Goal: Information Seeking & Learning: Check status

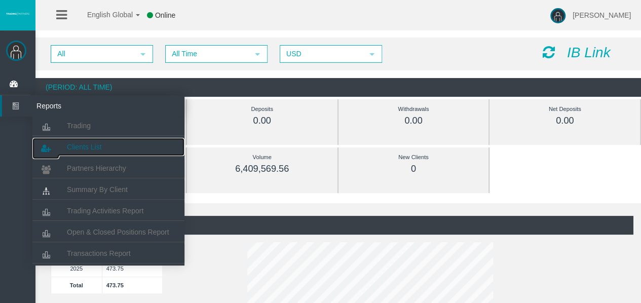
click at [90, 146] on span "Clients List" at bounding box center [84, 147] width 34 height 8
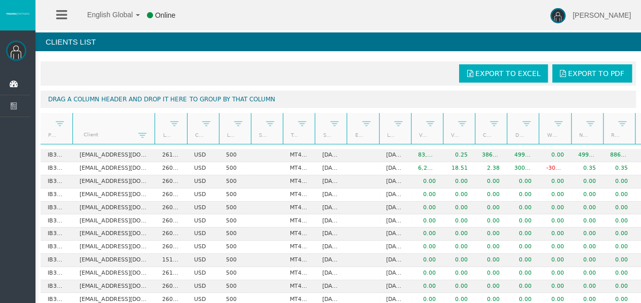
drag, startPoint x: 104, startPoint y: 133, endPoint x: 155, endPoint y: 136, distance: 50.8
click at [155, 136] on div "Partner code Client Login Currency Leverage Short Code Type Start Date End Date…" at bounding box center [345, 128] width 609 height 31
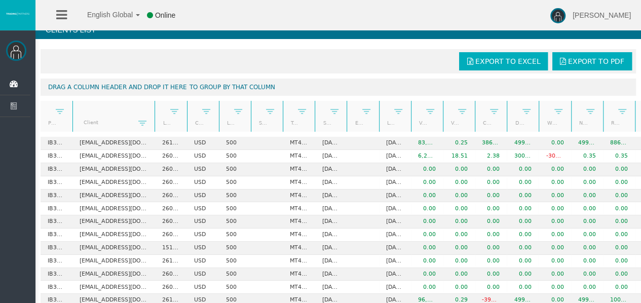
scroll to position [13, 0]
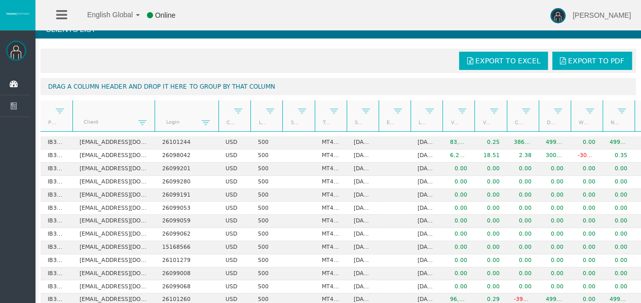
drag, startPoint x: 185, startPoint y: 121, endPoint x: 219, endPoint y: 121, distance: 33.9
click at [219, 121] on div "Partner code Client Login Currency Leverage Short Code Type Start Date End Date…" at bounding box center [345, 115] width 609 height 31
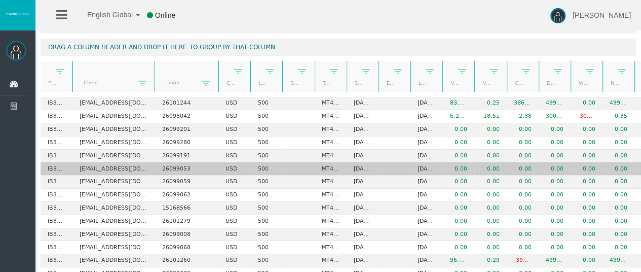
scroll to position [45, 0]
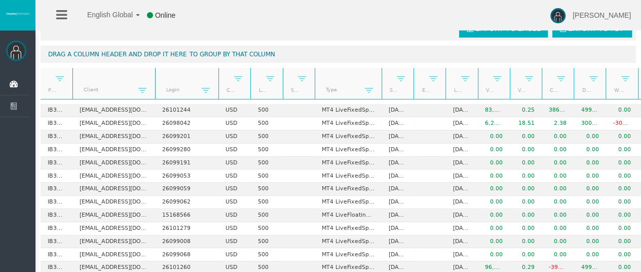
drag, startPoint x: 346, startPoint y: 87, endPoint x: 383, endPoint y: 89, distance: 36.5
click at [383, 89] on div "Partner code Client Login Currency Leverage Short Code Type Start Date End Date…" at bounding box center [345, 83] width 609 height 31
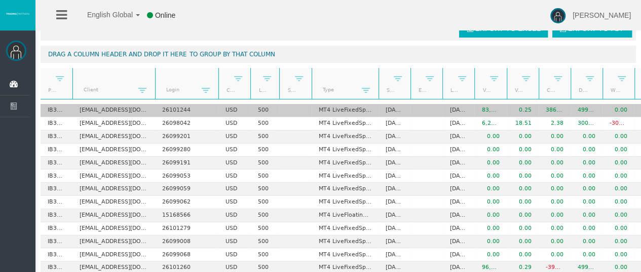
drag, startPoint x: 280, startPoint y: 91, endPoint x: 278, endPoint y: 102, distance: 11.3
click at [278, 102] on div "Export to Excel Export to PDF Drag a column header and drop it here to group by…" at bounding box center [337, 182] width 605 height 342
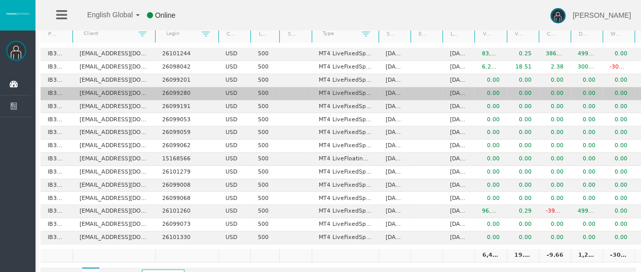
scroll to position [109, 0]
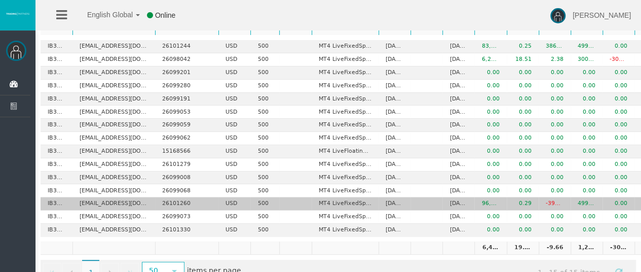
click at [224, 201] on td "USD" at bounding box center [234, 203] width 32 height 13
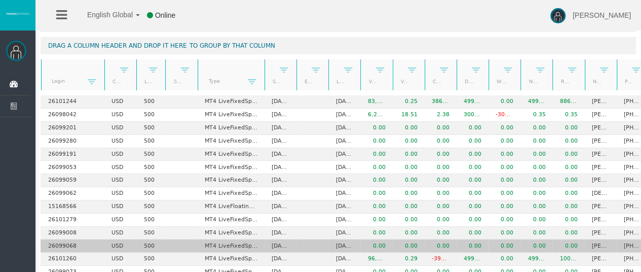
scroll to position [53, 0]
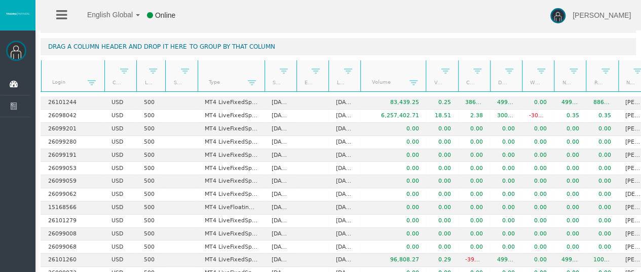
drag, startPoint x: 391, startPoint y: 79, endPoint x: 426, endPoint y: 84, distance: 35.3
click at [426, 84] on div "Partner code Client Login Currency Leverage Short Code Type Start Date End Date…" at bounding box center [345, 75] width 609 height 31
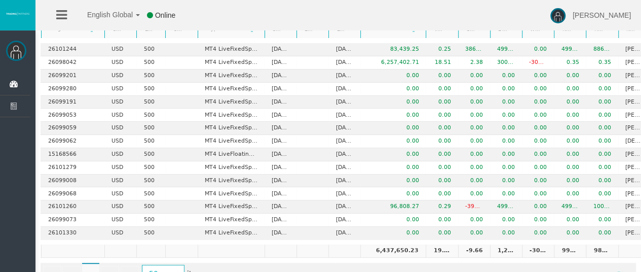
scroll to position [112, 0]
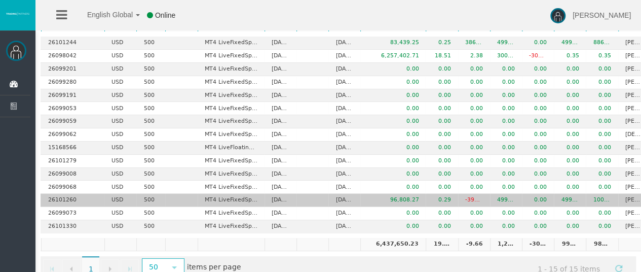
click at [410, 195] on td "96,808.27" at bounding box center [392, 200] width 65 height 13
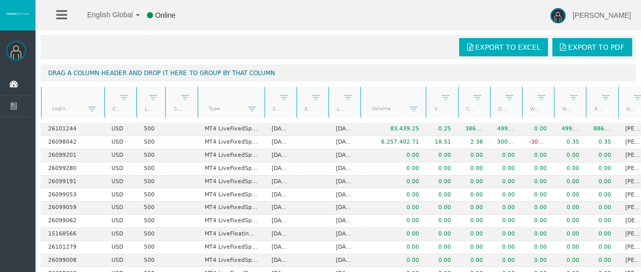
scroll to position [24, 0]
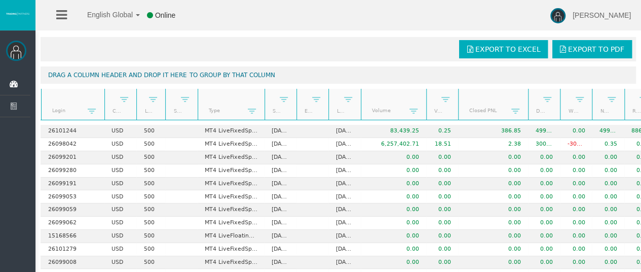
drag, startPoint x: 489, startPoint y: 105, endPoint x: 527, endPoint y: 107, distance: 38.5
click at [527, 107] on div "Partner code Client Login Currency Leverage Short Code Type Start Date End Date…" at bounding box center [345, 104] width 609 height 31
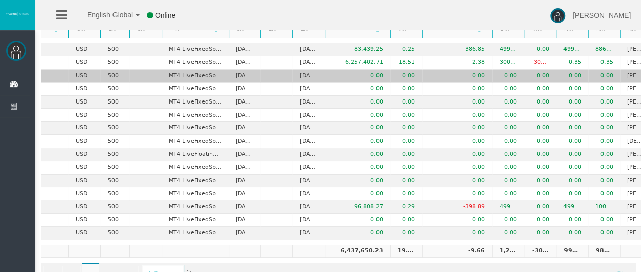
scroll to position [0, 153]
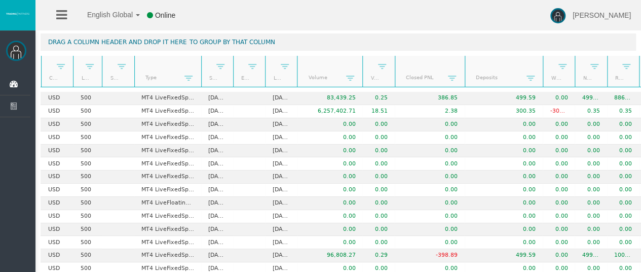
drag, startPoint x: 495, startPoint y: 82, endPoint x: 542, endPoint y: 85, distance: 47.2
click at [542, 85] on div "Partner code Client Login Currency Leverage Short Code Type Start Date End Date…" at bounding box center [345, 71] width 609 height 31
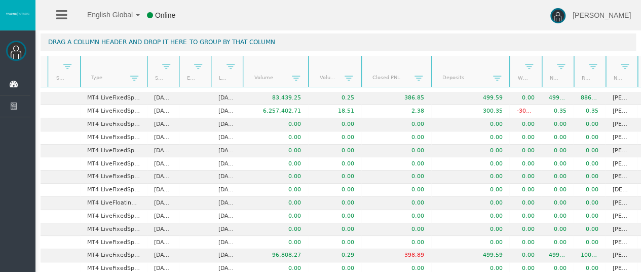
drag, startPoint x: 340, startPoint y: 77, endPoint x: 366, endPoint y: 79, distance: 26.0
click at [366, 79] on div "Partner code Client Login Currency Leverage Short Code Type Start Date End Date…" at bounding box center [345, 71] width 609 height 31
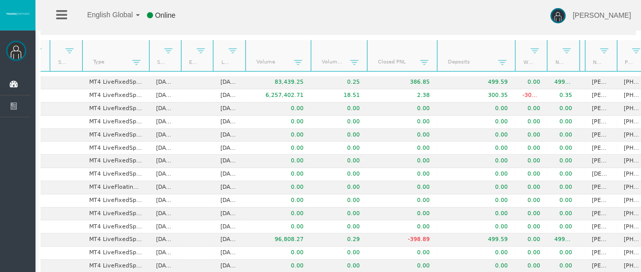
drag, startPoint x: 583, startPoint y: 58, endPoint x: 551, endPoint y: 63, distance: 32.8
click at [551, 63] on div "Partner code Client Login Currency Leverage Short Code Type Start Date End Date…" at bounding box center [345, 55] width 609 height 31
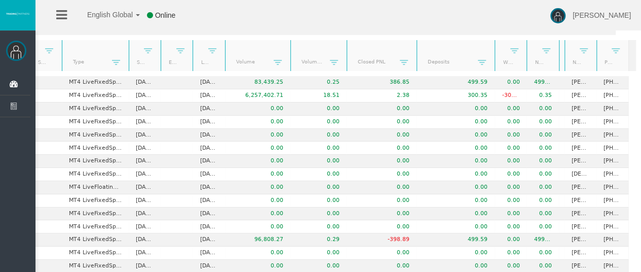
click at [552, 57] on link at bounding box center [555, 62] width 17 height 15
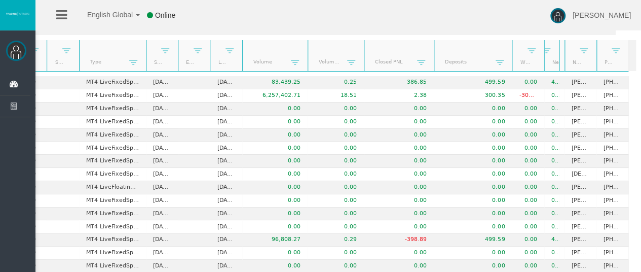
drag, startPoint x: 550, startPoint y: 60, endPoint x: 529, endPoint y: 63, distance: 21.5
click at [529, 63] on div "Partner code Client Login Currency Leverage Short Code Type Start Date End Date…" at bounding box center [324, 55] width 609 height 31
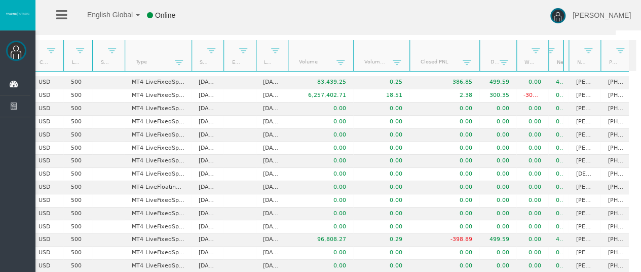
drag, startPoint x: 505, startPoint y: 51, endPoint x: 463, endPoint y: 54, distance: 42.2
click at [463, 54] on div "Partner code Client Login Currency Leverage Short Code Type Start Date End Date…" at bounding box center [324, 55] width 609 height 31
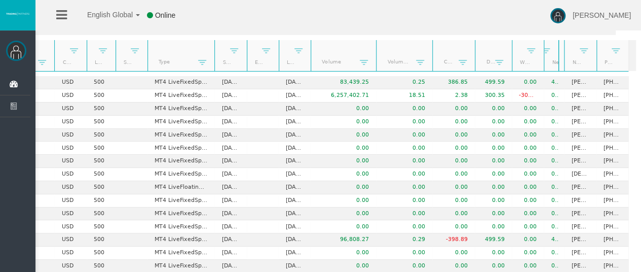
drag, startPoint x: 473, startPoint y: 51, endPoint x: 444, endPoint y: 54, distance: 28.5
click at [444, 54] on div "Partner code Client Login Currency Leverage Short Code Type Start Date End Date…" at bounding box center [324, 55] width 609 height 31
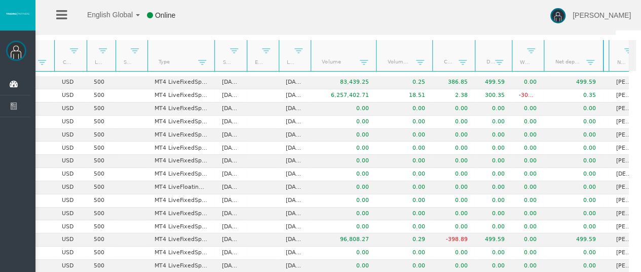
drag, startPoint x: 550, startPoint y: 54, endPoint x: 596, endPoint y: 52, distance: 46.2
click at [596, 52] on div "Partner code Client Login Currency Leverage Short Code Type Start Date End Date…" at bounding box center [324, 55] width 609 height 31
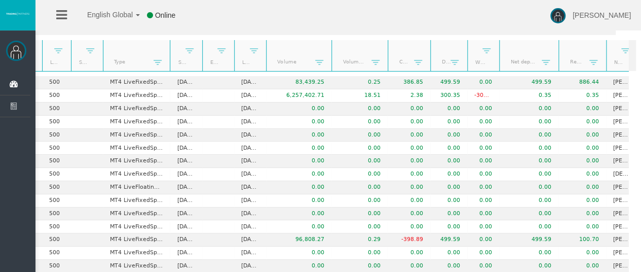
drag, startPoint x: 555, startPoint y: 57, endPoint x: 598, endPoint y: 59, distance: 43.1
click at [598, 59] on div "Partner code Client Login Currency Leverage Short Code Type Start Date End Date…" at bounding box center [324, 55] width 609 height 31
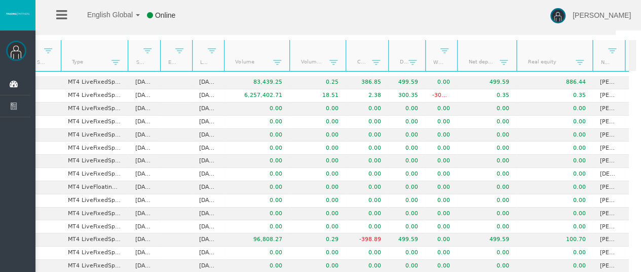
drag, startPoint x: 554, startPoint y: 56, endPoint x: 583, endPoint y: 56, distance: 29.4
click at [587, 56] on div at bounding box center [589, 55] width 5 height 31
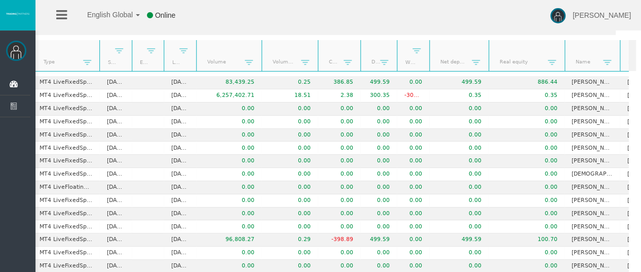
drag, startPoint x: 587, startPoint y: 57, endPoint x: 612, endPoint y: 59, distance: 24.9
click at [612, 59] on div "Partner code Client Login Currency Leverage Short Code Type Start Date End Date…" at bounding box center [324, 55] width 609 height 31
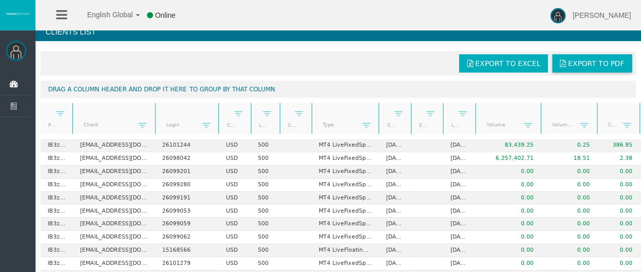
click at [575, 64] on span "Export to PDF" at bounding box center [596, 63] width 56 height 8
click at [508, 63] on span "Export to Excel" at bounding box center [507, 63] width 65 height 8
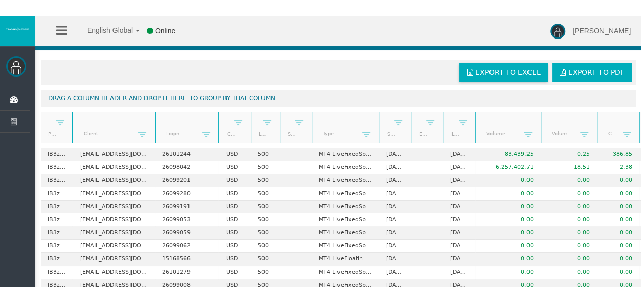
scroll to position [16, 0]
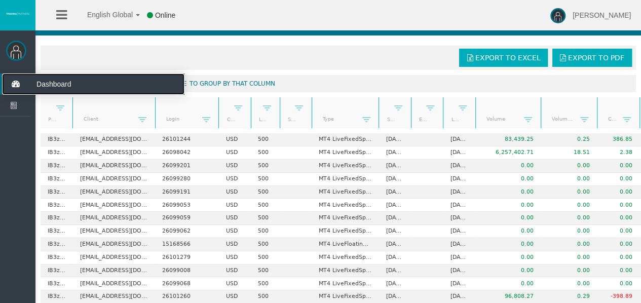
click at [14, 84] on icon at bounding box center [15, 83] width 27 height 21
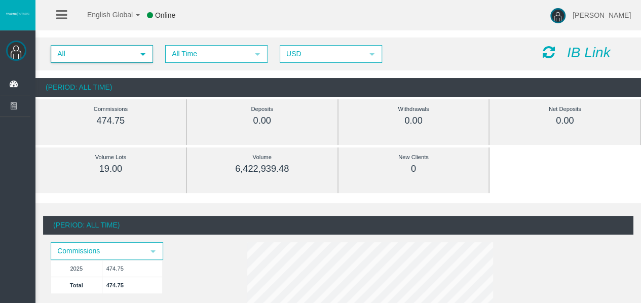
click at [142, 58] on span "select" at bounding box center [143, 54] width 8 height 8
click at [202, 58] on span "All Time" at bounding box center [207, 54] width 82 height 16
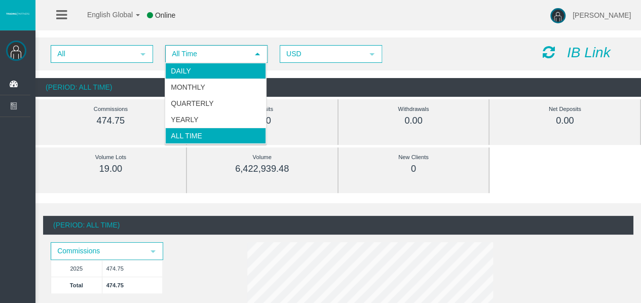
click at [203, 75] on li "Daily" at bounding box center [215, 71] width 101 height 16
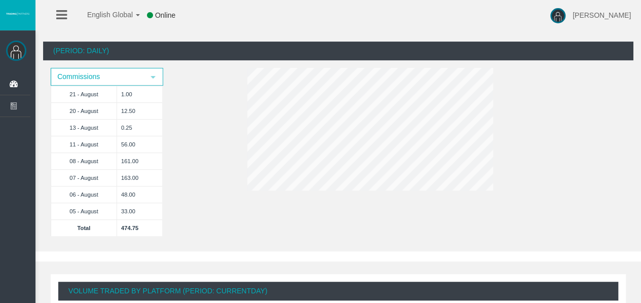
scroll to position [174, 0]
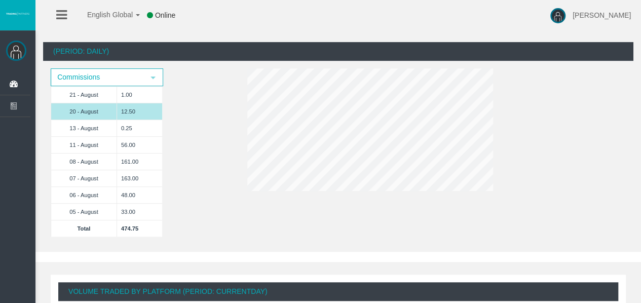
click at [69, 112] on td "20 - August" at bounding box center [84, 111] width 66 height 17
click at [148, 81] on span "select" at bounding box center [153, 77] width 18 height 16
click at [202, 106] on div "(Period: Daily) Commissions select 21 - August 1.00 20 - August 12.50 13 - Augu…" at bounding box center [338, 144] width 590 height 205
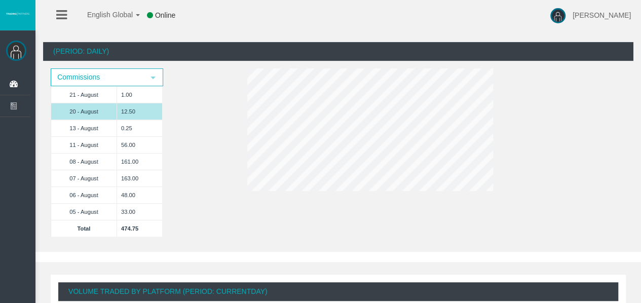
click at [130, 113] on td "12.50" at bounding box center [140, 111] width 46 height 17
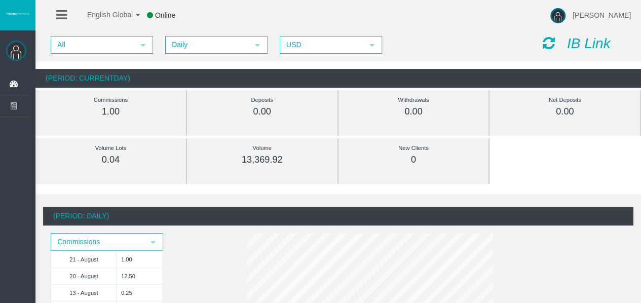
scroll to position [0, 0]
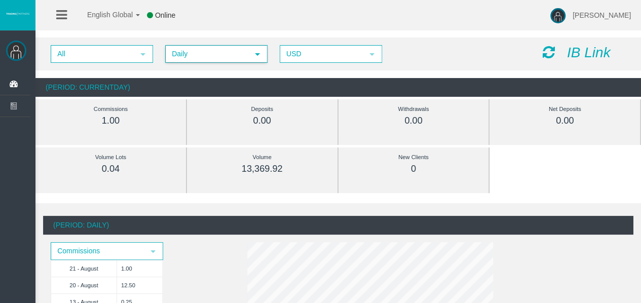
click at [263, 56] on span "select" at bounding box center [257, 54] width 18 height 16
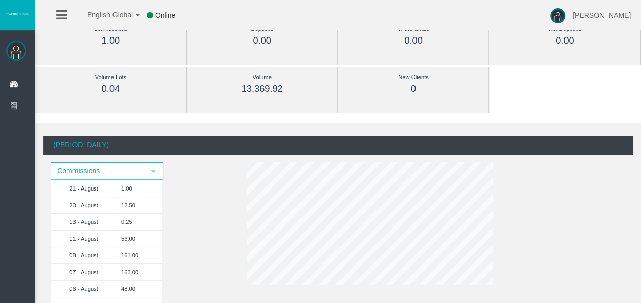
scroll to position [86, 0]
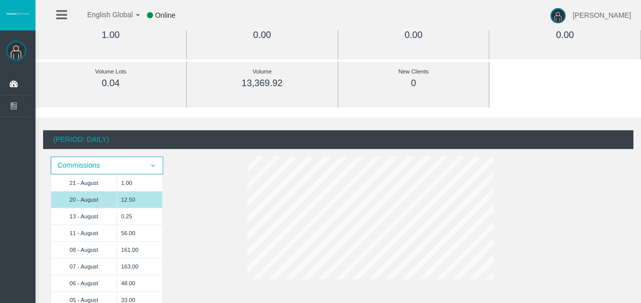
click at [120, 194] on td "12.50" at bounding box center [140, 199] width 46 height 17
click at [133, 161] on span "Commissions" at bounding box center [98, 166] width 92 height 16
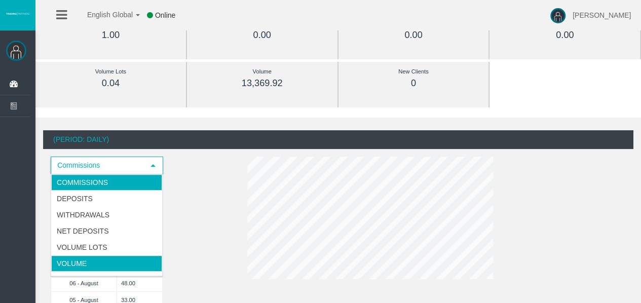
click at [130, 260] on li "Volume" at bounding box center [106, 263] width 111 height 16
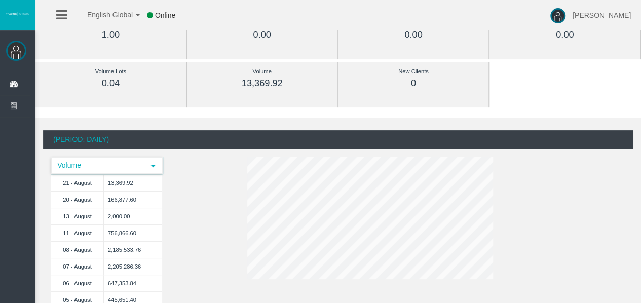
click at [143, 164] on span "Volume" at bounding box center [98, 166] width 92 height 16
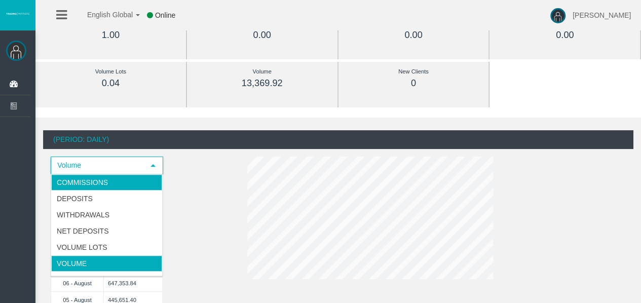
click at [142, 184] on li "Commissions" at bounding box center [106, 182] width 111 height 16
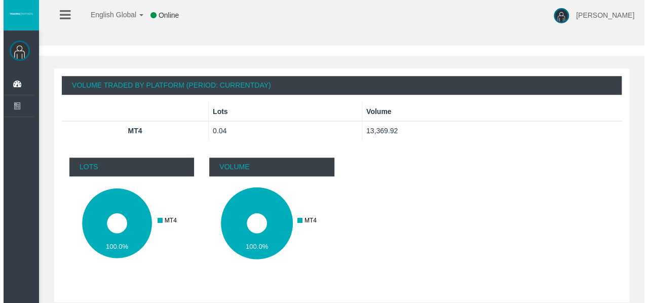
scroll to position [0, 0]
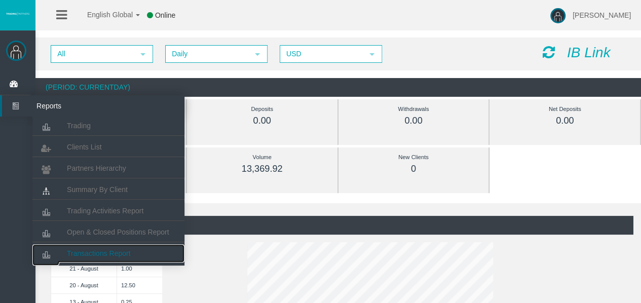
click at [135, 251] on link "Transactions Report" at bounding box center [108, 253] width 152 height 18
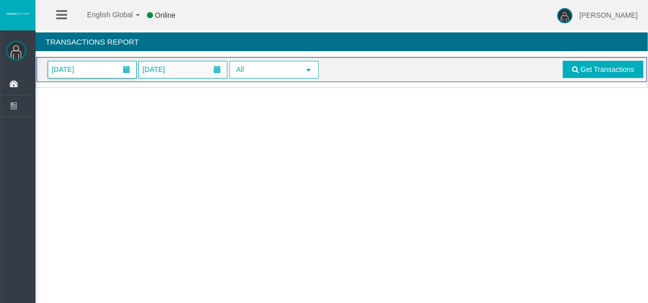
click at [108, 72] on span "01/08/2025" at bounding box center [92, 69] width 88 height 17
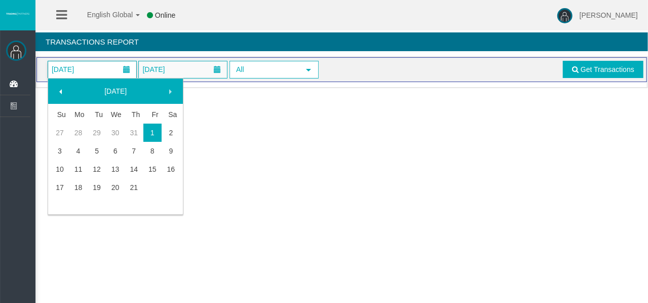
click at [108, 72] on span "01/08/2025" at bounding box center [92, 69] width 88 height 17
click at [93, 183] on link "19" at bounding box center [97, 187] width 19 height 18
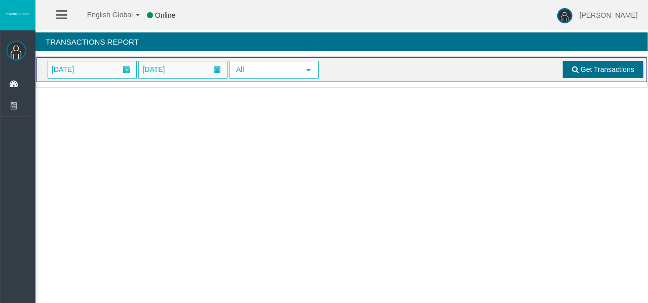
click at [572, 73] on link "Get Transactions" at bounding box center [603, 69] width 81 height 17
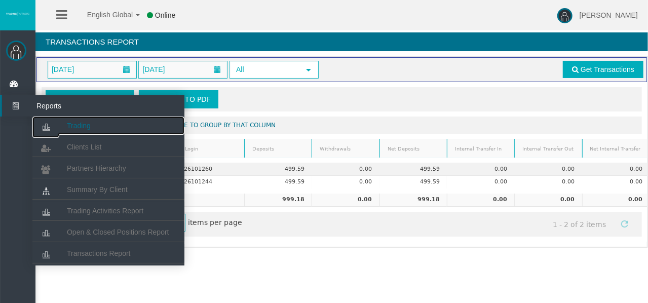
click at [82, 119] on link "Trading" at bounding box center [108, 126] width 152 height 18
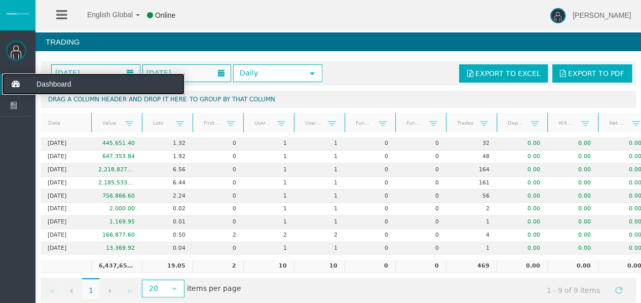
click at [42, 88] on span "Dashboard" at bounding box center [78, 83] width 99 height 21
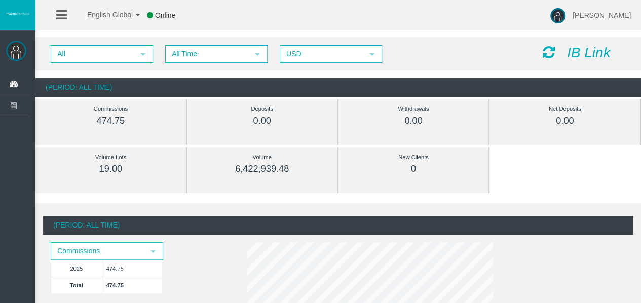
click at [23, 17] on div at bounding box center [17, 15] width 35 height 30
click at [402, 127] on div "Withdrawals 0.00" at bounding box center [414, 114] width 120 height 31
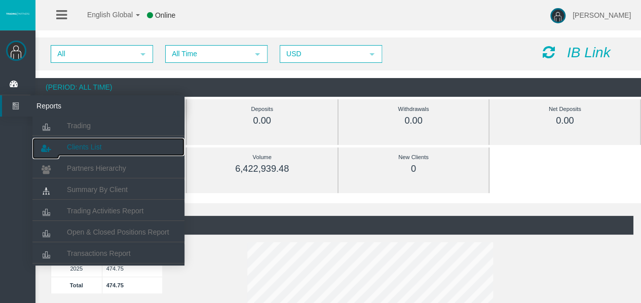
click at [73, 144] on span "Clients List" at bounding box center [84, 147] width 34 height 8
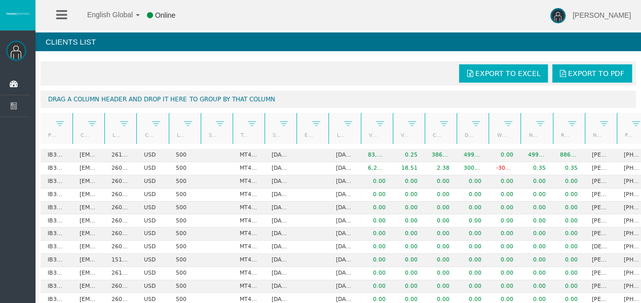
click at [18, 51] on img at bounding box center [16, 51] width 20 height 20
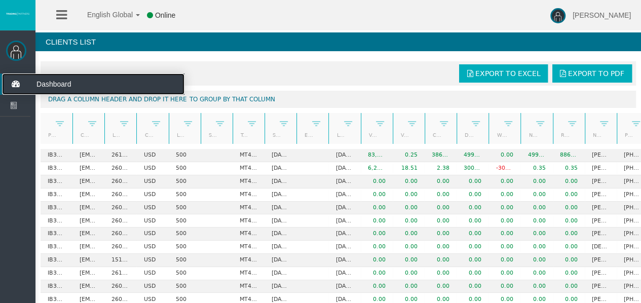
click at [50, 86] on span "Dashboard" at bounding box center [78, 83] width 99 height 21
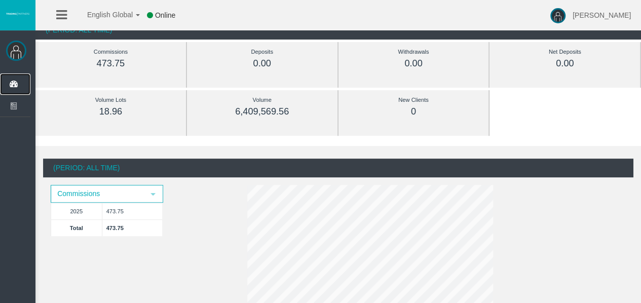
scroll to position [56, 0]
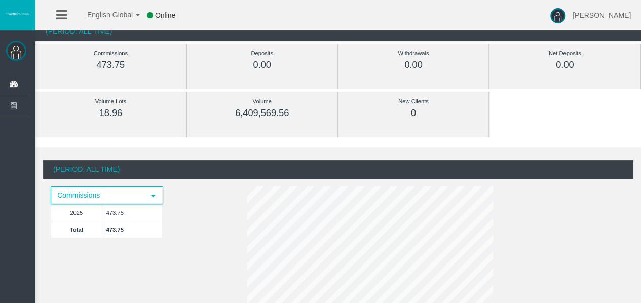
click at [121, 202] on span "Commissions" at bounding box center [98, 195] width 92 height 16
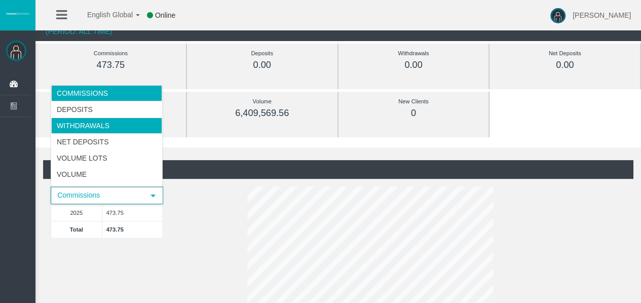
click at [129, 129] on li "Withdrawals" at bounding box center [106, 126] width 111 height 16
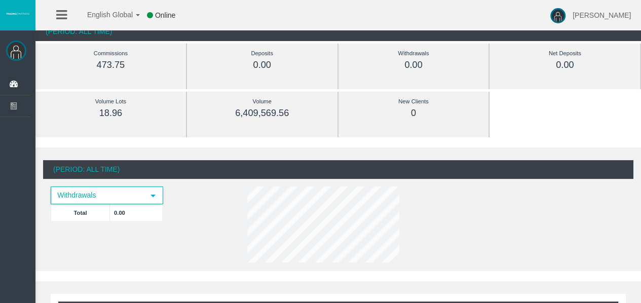
click at [153, 194] on span "select" at bounding box center [153, 196] width 8 height 8
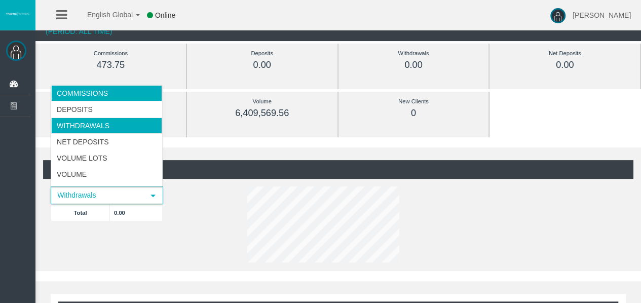
click at [135, 91] on li "Commissions" at bounding box center [106, 93] width 111 height 16
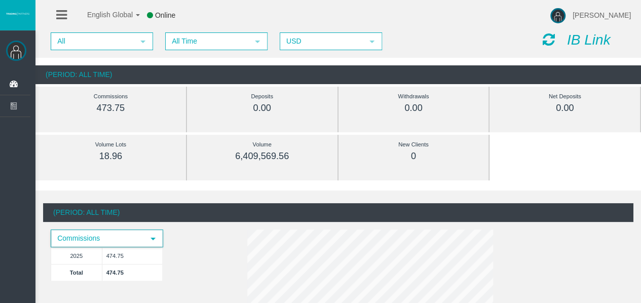
scroll to position [0, 0]
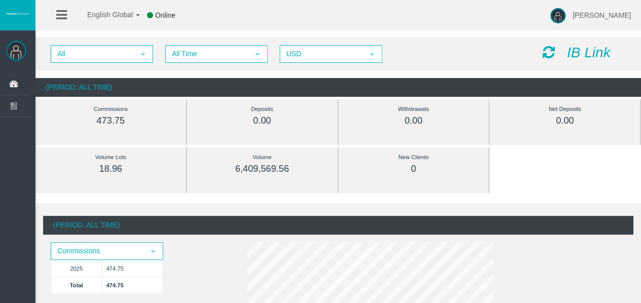
click at [443, 128] on div "Withdrawals 0.00" at bounding box center [414, 114] width 120 height 31
click at [259, 57] on span "select" at bounding box center [257, 54] width 8 height 8
click at [348, 52] on span "USD" at bounding box center [322, 54] width 82 height 16
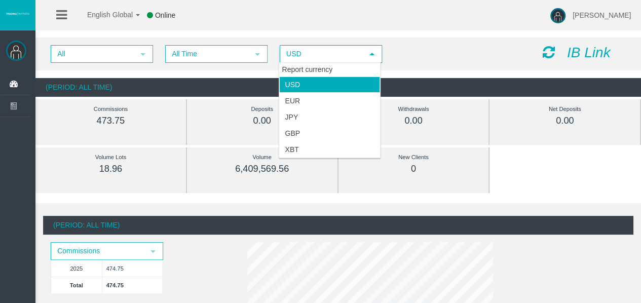
click at [348, 52] on span "USD" at bounding box center [322, 54] width 82 height 16
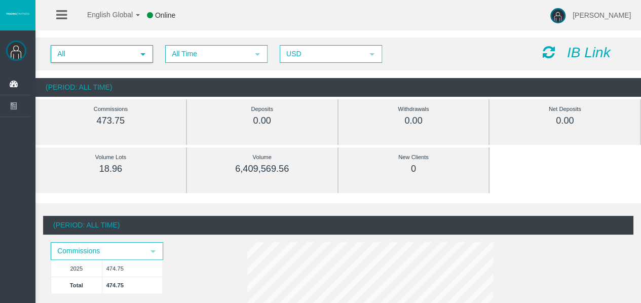
click at [146, 55] on span "select" at bounding box center [143, 54] width 8 height 8
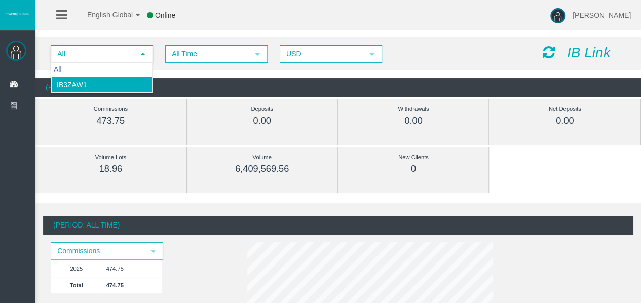
click at [125, 79] on li "IB3zaw1" at bounding box center [101, 85] width 101 height 16
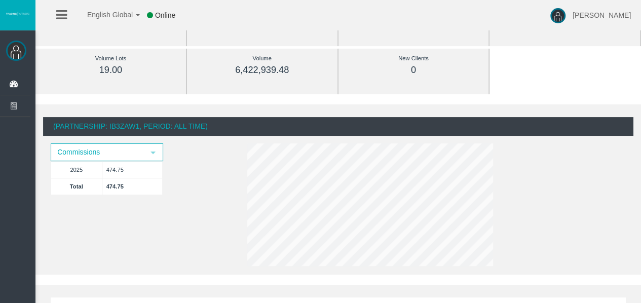
scroll to position [99, 0]
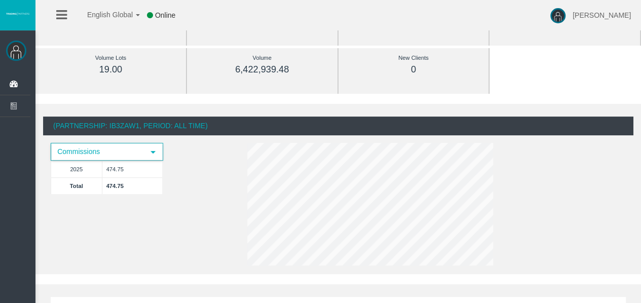
click at [150, 154] on span "select" at bounding box center [153, 152] width 8 height 8
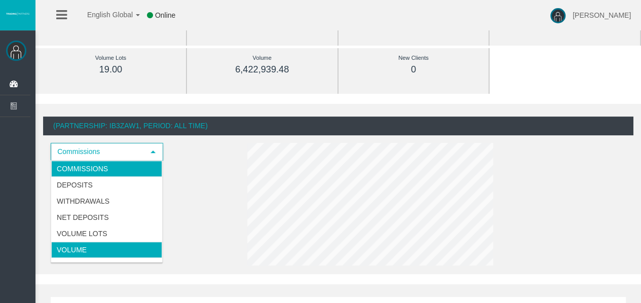
click at [112, 251] on li "Volume" at bounding box center [106, 250] width 111 height 16
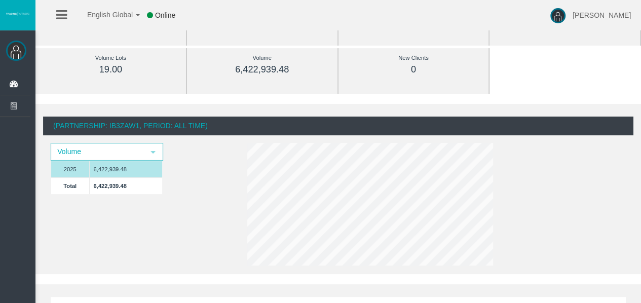
click at [147, 161] on td "6,422,939.48" at bounding box center [125, 169] width 73 height 17
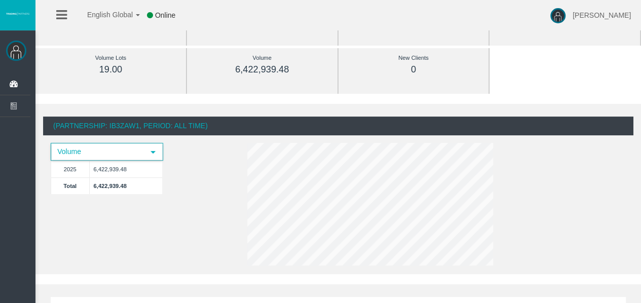
click at [147, 159] on span "select" at bounding box center [153, 152] width 18 height 16
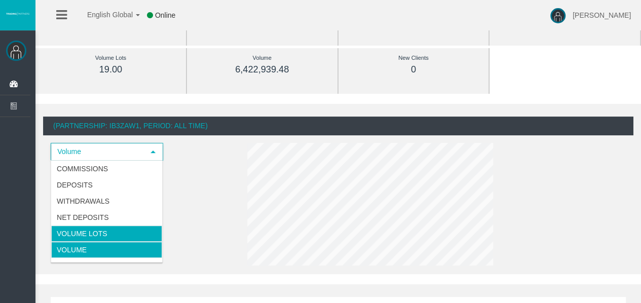
click at [103, 227] on li "Volume Lots" at bounding box center [106, 233] width 111 height 16
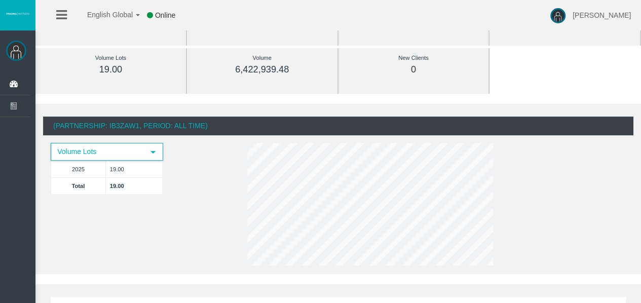
click at [141, 145] on span "Volume Lots" at bounding box center [98, 152] width 92 height 16
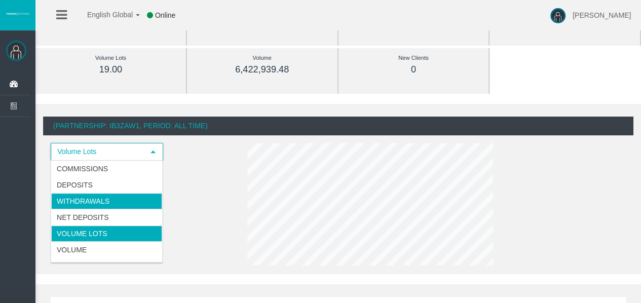
click at [111, 204] on li "Withdrawals" at bounding box center [106, 201] width 111 height 16
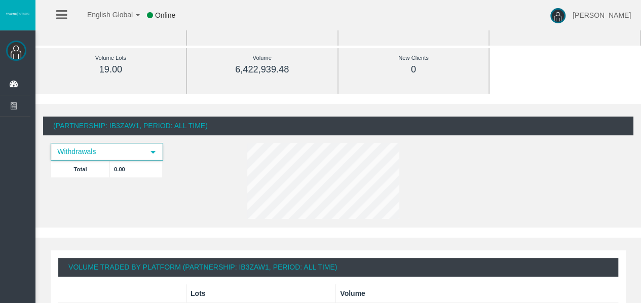
click at [140, 147] on span "Withdrawals" at bounding box center [98, 152] width 92 height 16
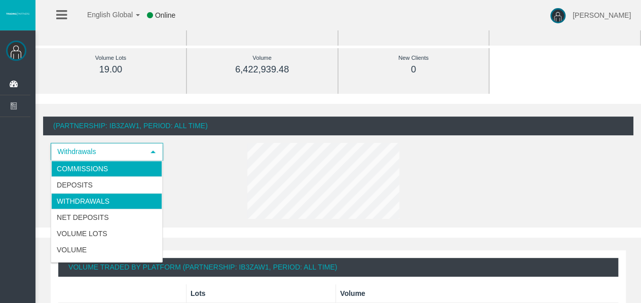
click at [128, 171] on li "Commissions" at bounding box center [106, 169] width 111 height 16
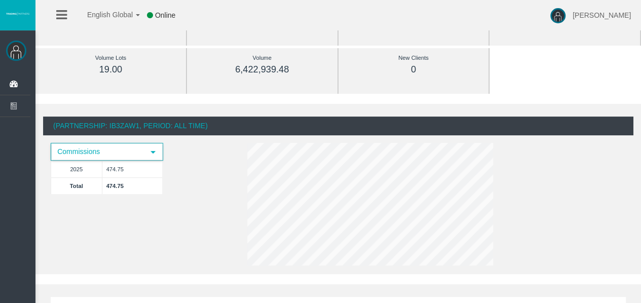
scroll to position [0, 0]
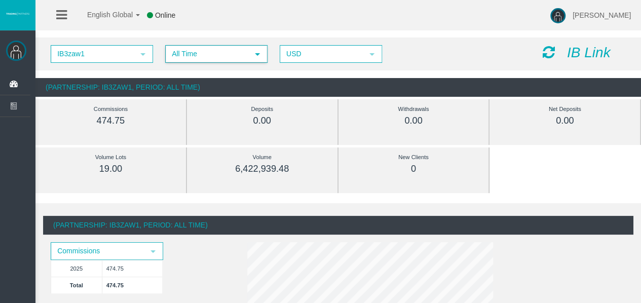
click at [188, 50] on span "All Time" at bounding box center [207, 54] width 82 height 16
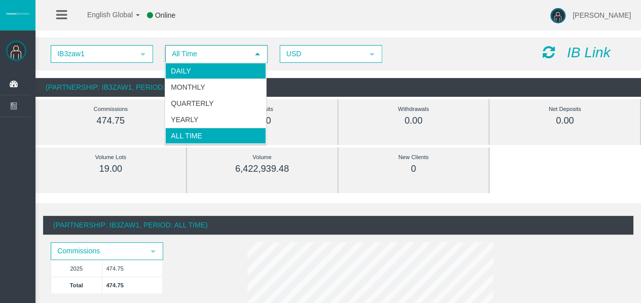
click at [232, 76] on li "Daily" at bounding box center [215, 71] width 101 height 16
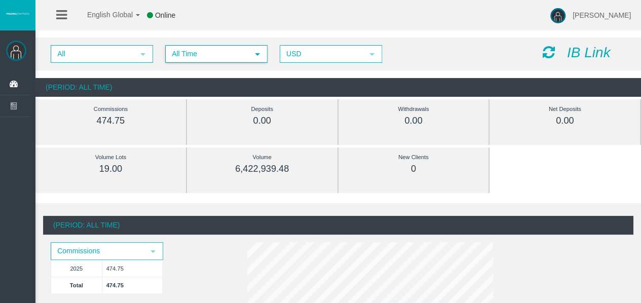
click at [185, 56] on span "All Time" at bounding box center [207, 54] width 82 height 16
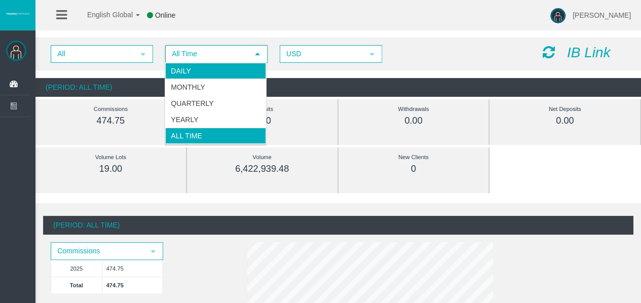
click at [202, 71] on li "Daily" at bounding box center [215, 71] width 101 height 16
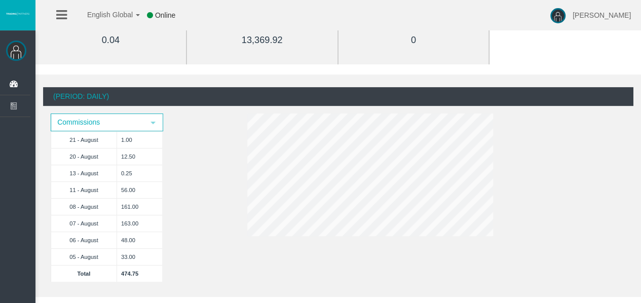
scroll to position [129, 0]
